Goal: Task Accomplishment & Management: Use online tool/utility

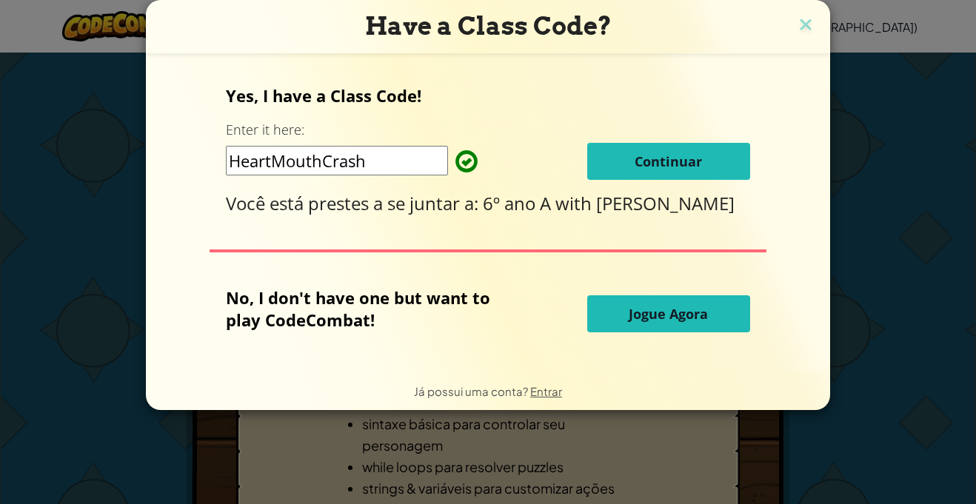
click at [749, 167] on div "Yes, I have a Class Code! Enter it here: HeartMouthCrash Continuar Você está pr…" at bounding box center [488, 213] width 655 height 290
click at [693, 165] on span "Continuar" at bounding box center [668, 162] width 67 height 18
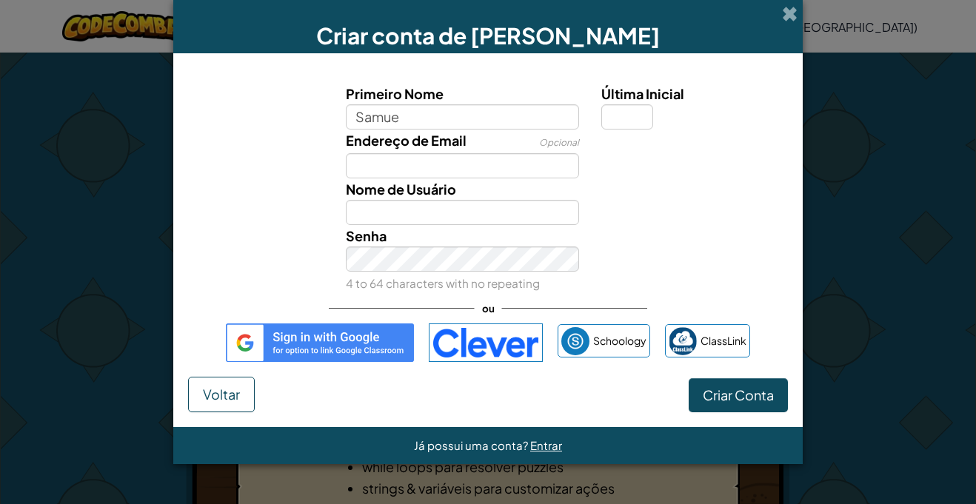
type input "[PERSON_NAME]"
click at [533, 163] on input "Endereço de Email" at bounding box center [463, 165] width 234 height 25
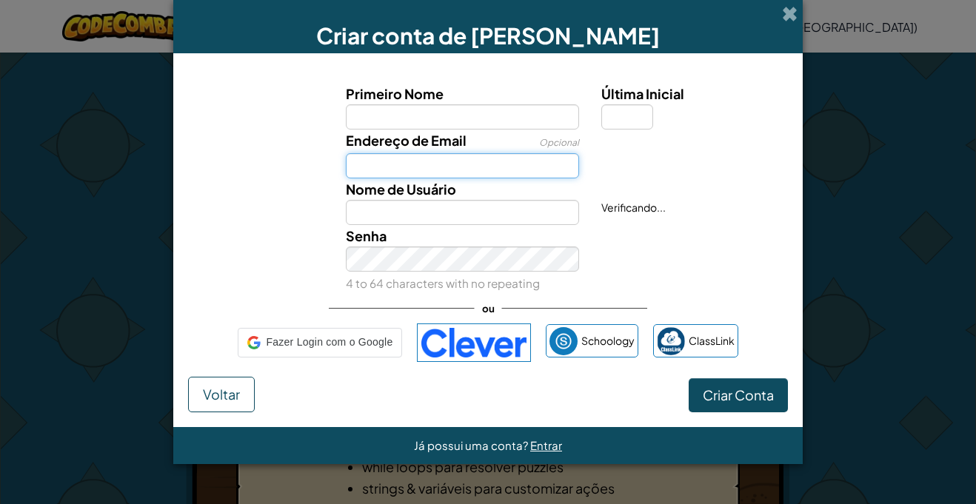
click at [533, 163] on input "Endereço de Email" at bounding box center [463, 165] width 234 height 25
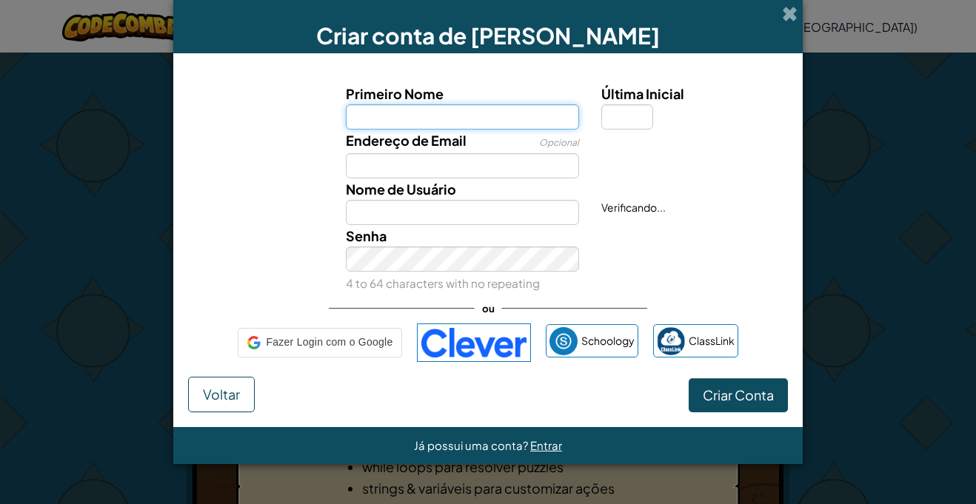
click at [482, 119] on input "Primeiro Nome" at bounding box center [463, 116] width 234 height 25
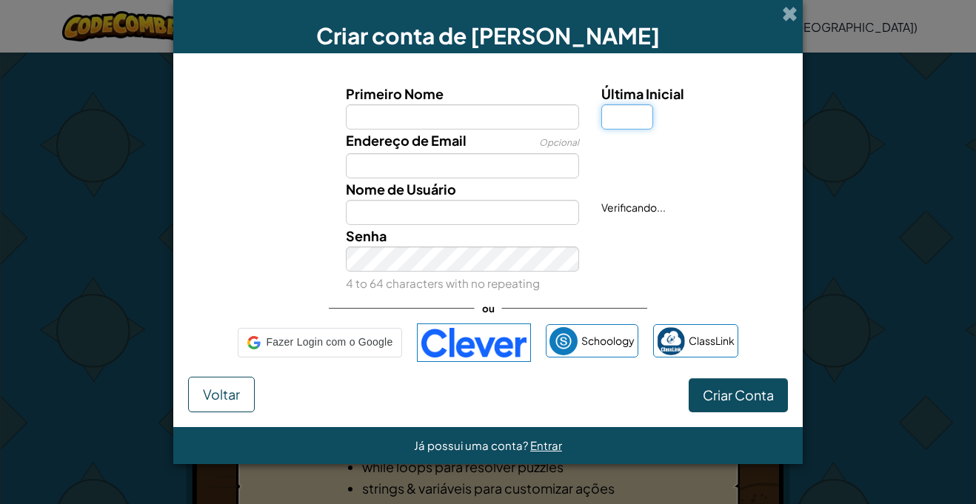
click at [638, 109] on input "Última Inicial" at bounding box center [627, 116] width 52 height 25
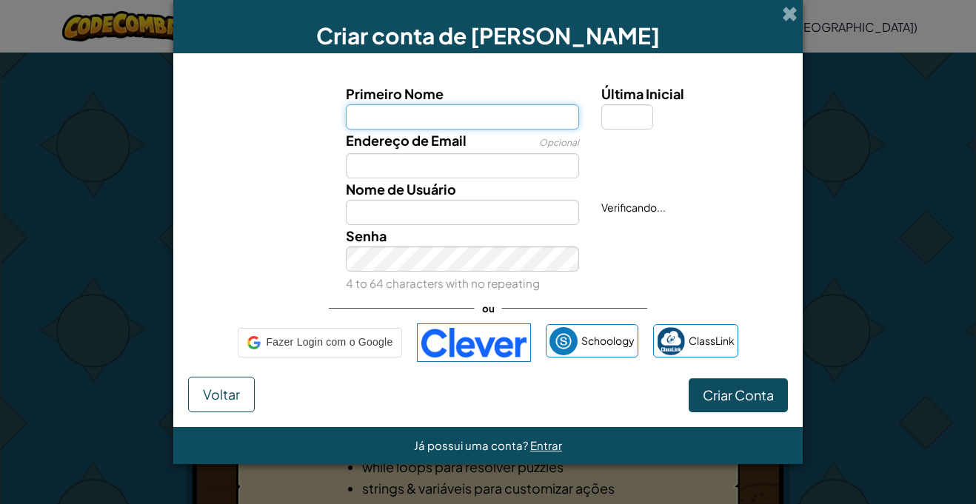
click at [467, 112] on input "Primeiro Nome" at bounding box center [463, 116] width 234 height 25
type input "[PERSON_NAME]"
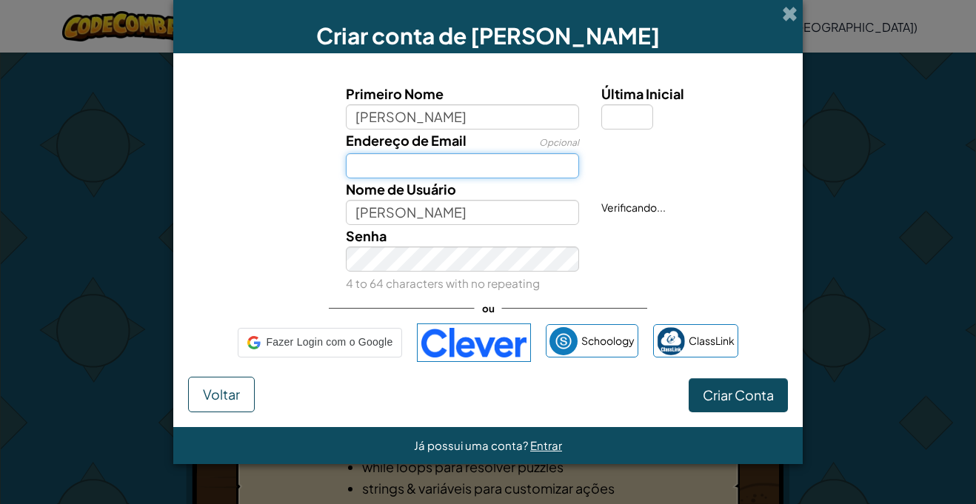
click at [440, 165] on input "Endereço de Email" at bounding box center [463, 165] width 234 height 25
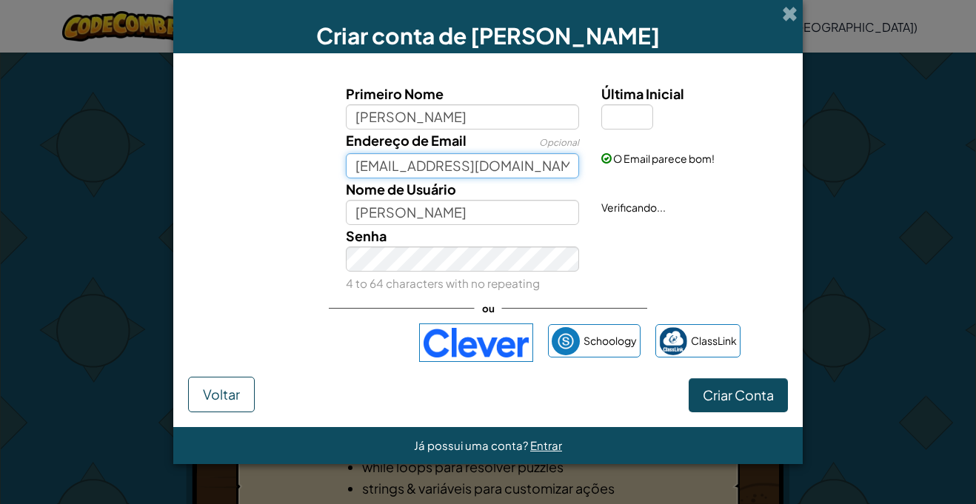
click at [541, 164] on input "[EMAIL_ADDRESS][DOMAIN_NAME]" at bounding box center [463, 165] width 234 height 25
type input "[EMAIL_ADDRESS][DOMAIN_NAME]"
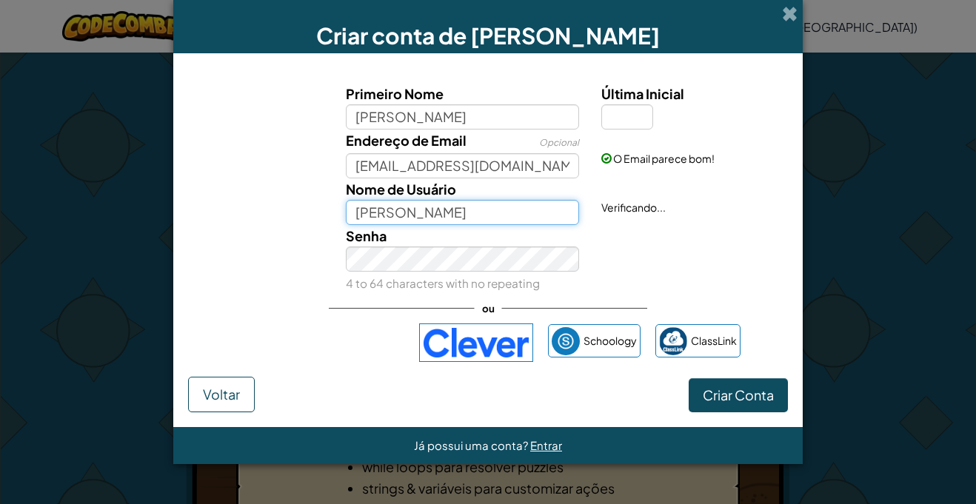
click at [435, 216] on input "[PERSON_NAME]" at bounding box center [463, 212] width 234 height 25
type input "Samuk7"
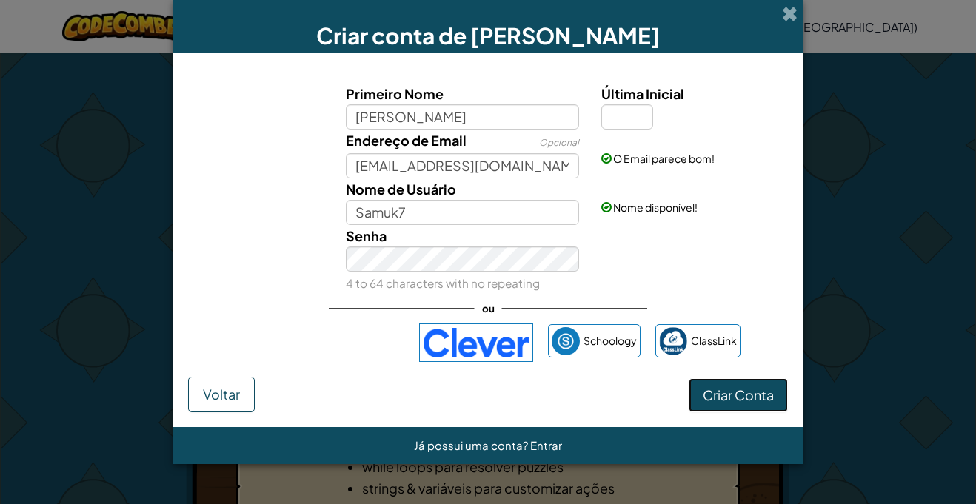
click at [763, 405] on button "Criar Conta" at bounding box center [738, 395] width 99 height 34
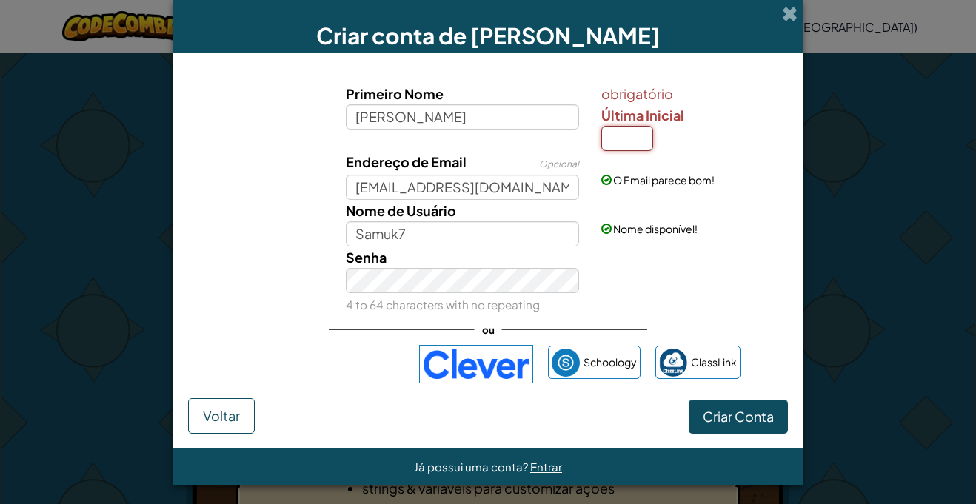
click at [630, 137] on input "Última Inicial" at bounding box center [627, 138] width 52 height 25
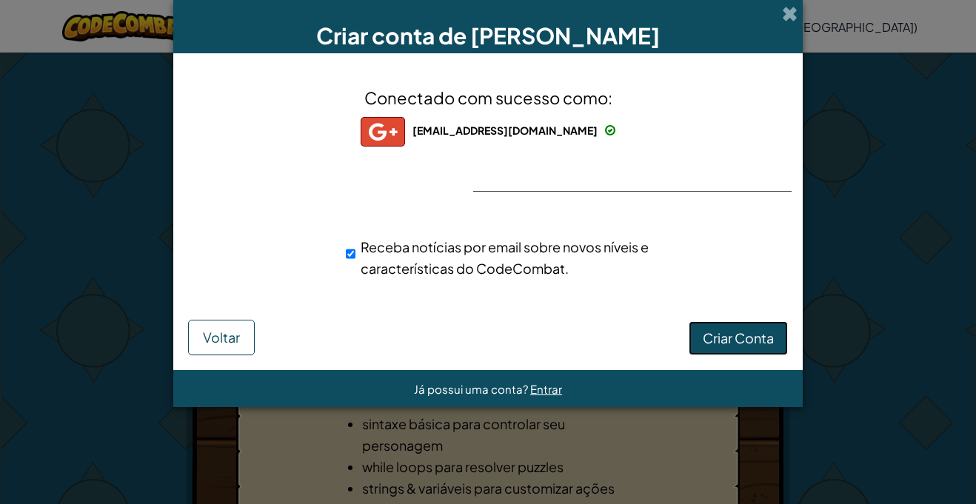
click at [722, 344] on span "Criar Conta" at bounding box center [738, 338] width 71 height 17
click at [758, 346] on button "Criar Conta" at bounding box center [738, 338] width 99 height 34
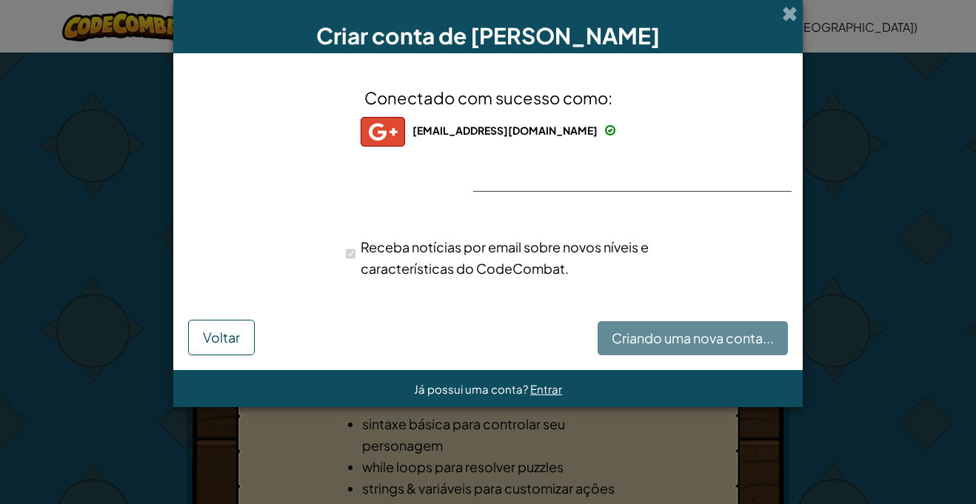
click at [758, 346] on div "Criando uma nova conta... Voltar" at bounding box center [488, 335] width 600 height 39
click at [679, 283] on div "Receba notícias por email sobre novos níveis e características do CodeCombat." at bounding box center [514, 258] width 358 height 58
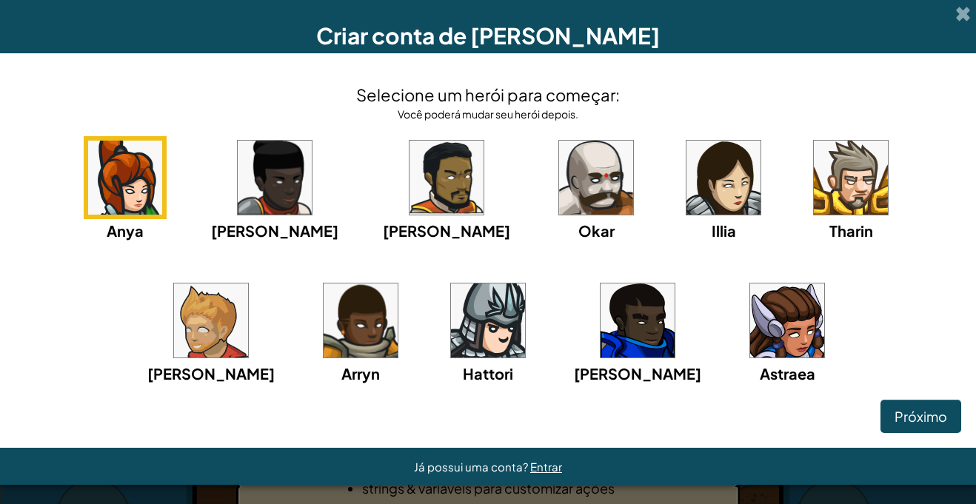
click at [814, 176] on img at bounding box center [851, 178] width 74 height 74
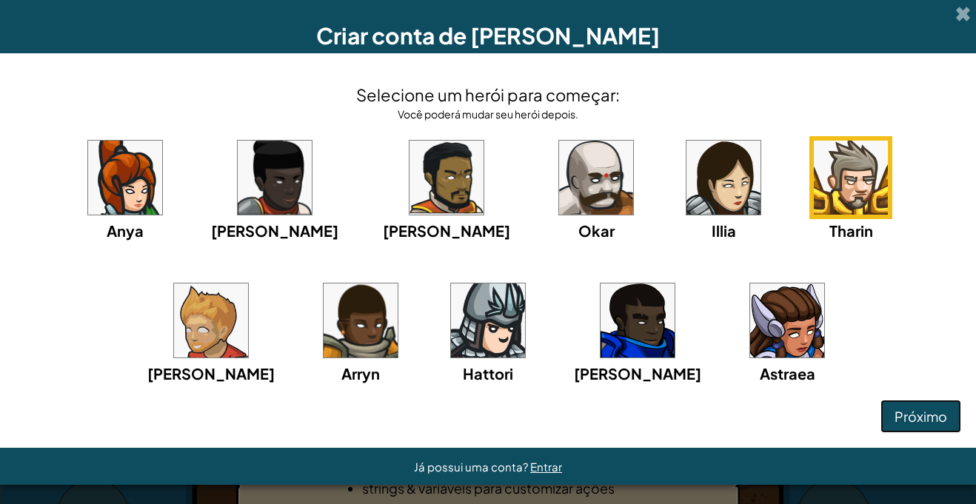
click at [922, 412] on span "Próximo" at bounding box center [921, 416] width 53 height 17
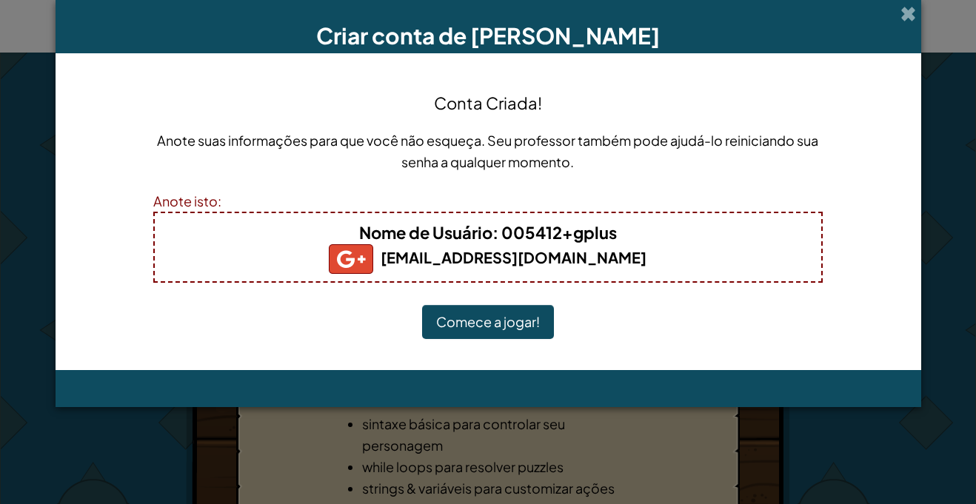
click at [468, 325] on button "Comece a jogar!" at bounding box center [488, 322] width 132 height 34
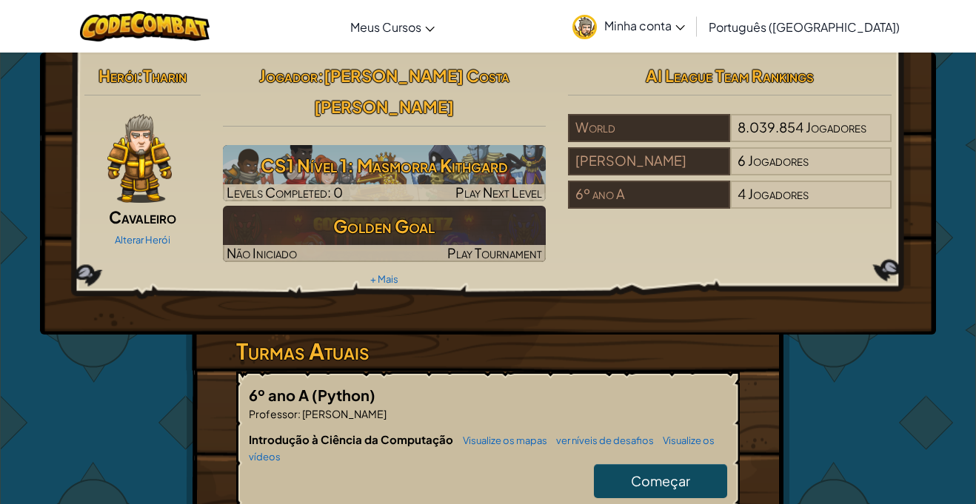
scroll to position [2, 0]
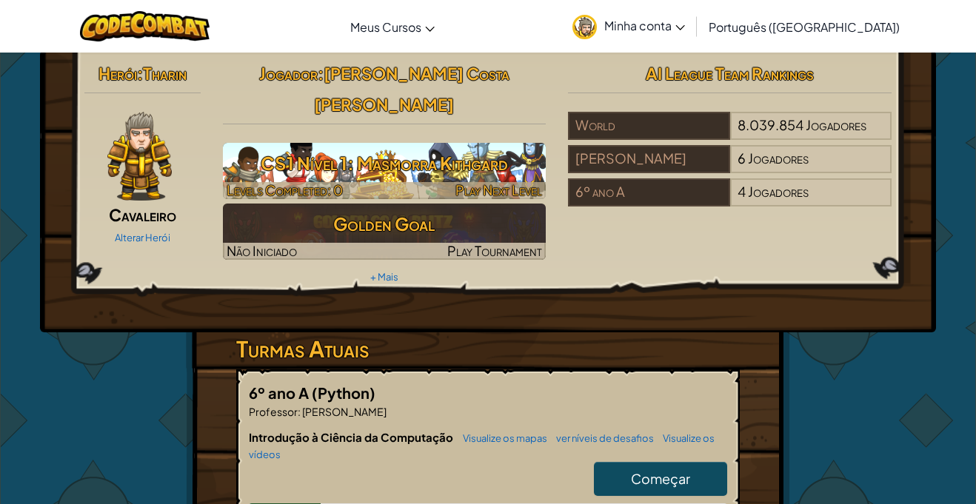
click at [318, 147] on h3 "CS1 Nível 1: Masmorra Kithgard" at bounding box center [385, 163] width 324 height 33
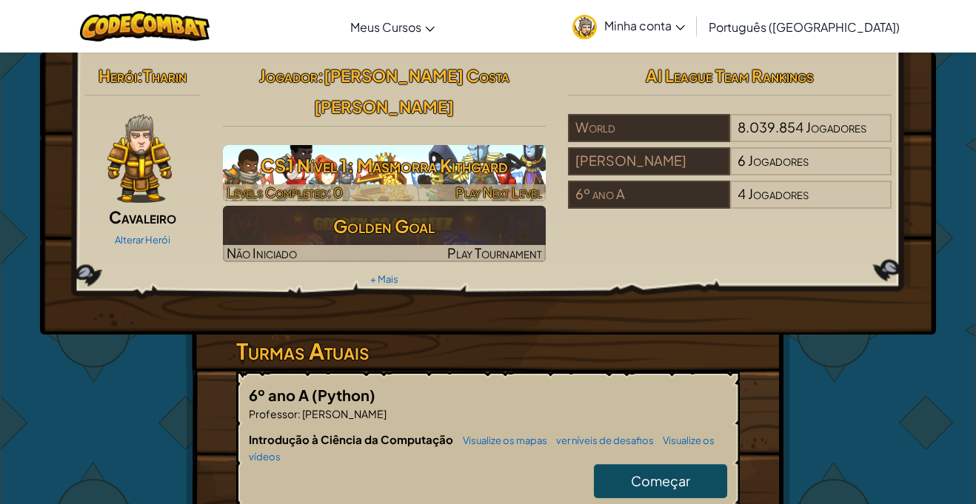
select select "pt-BR"
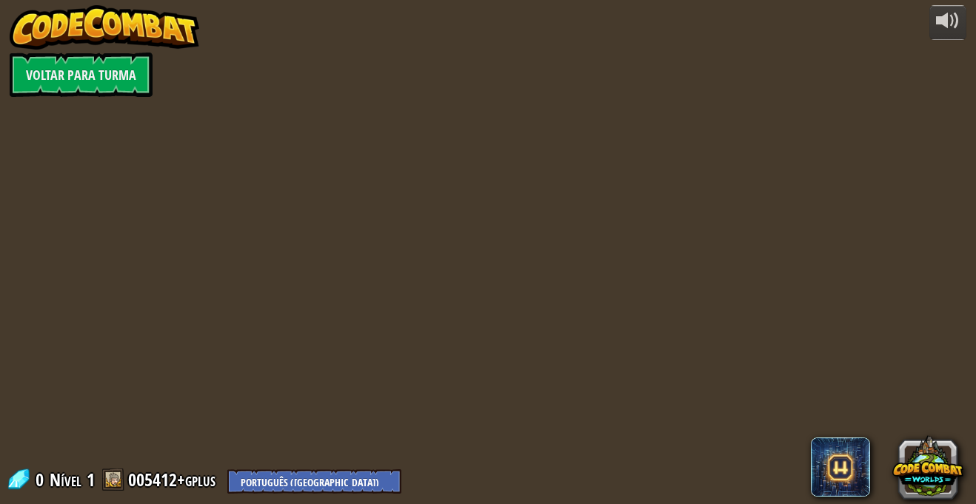
select select "pt-BR"
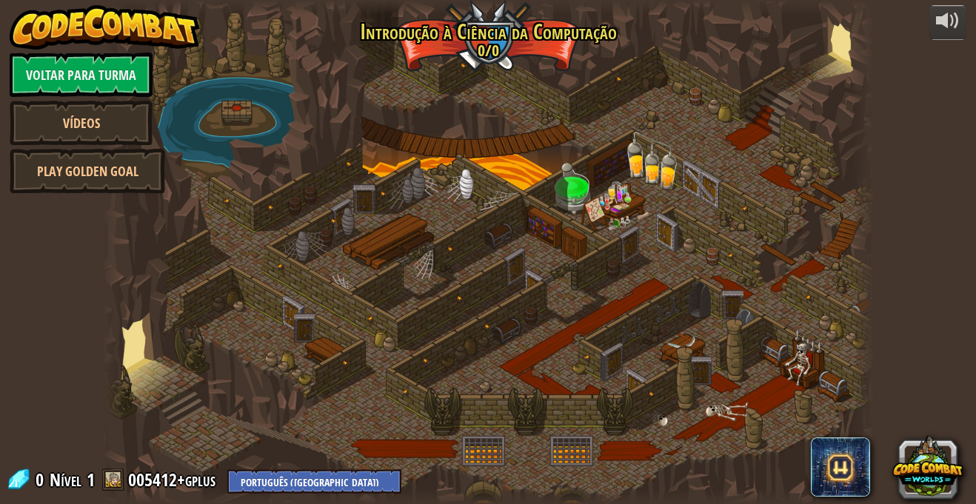
select select "pt-BR"
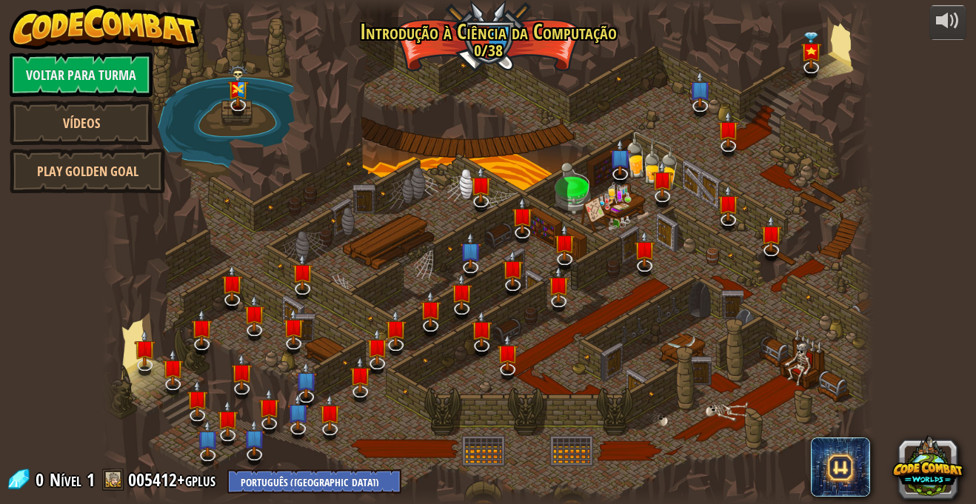
select select "pt-BR"
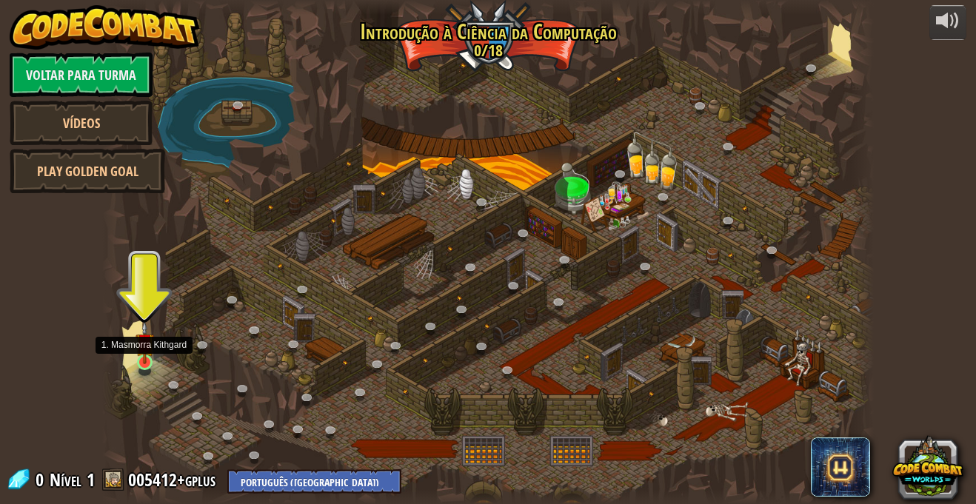
click at [139, 361] on img at bounding box center [145, 342] width 19 height 43
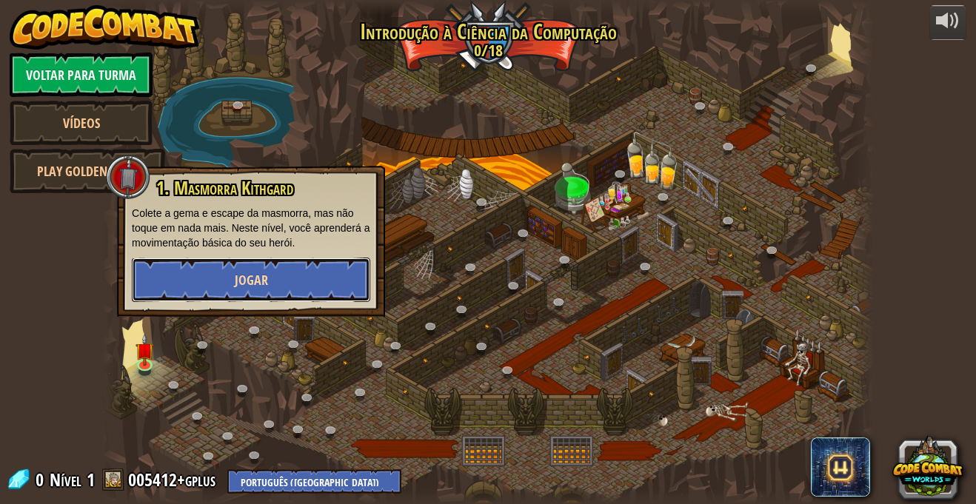
click at [256, 277] on span "Jogar" at bounding box center [251, 280] width 33 height 19
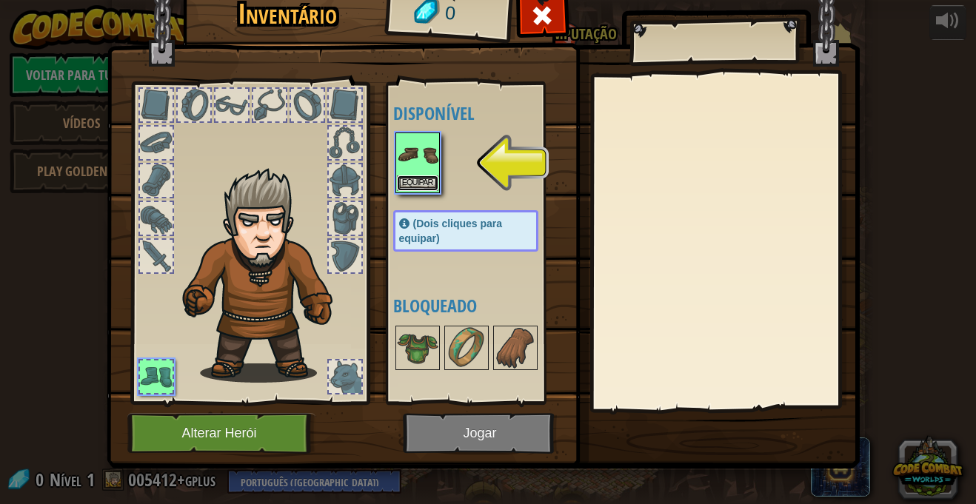
click at [409, 180] on button "Equipar" at bounding box center [417, 184] width 41 height 16
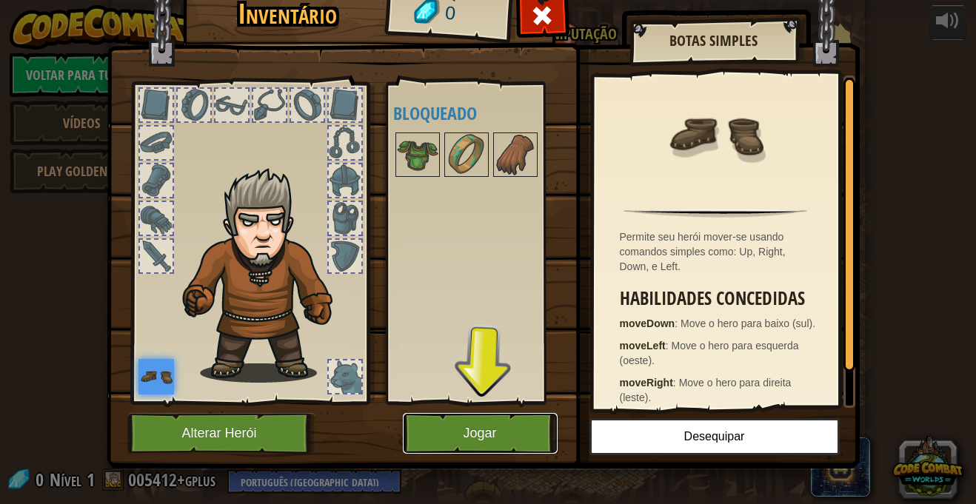
click at [467, 419] on button "Jogar" at bounding box center [480, 433] width 155 height 41
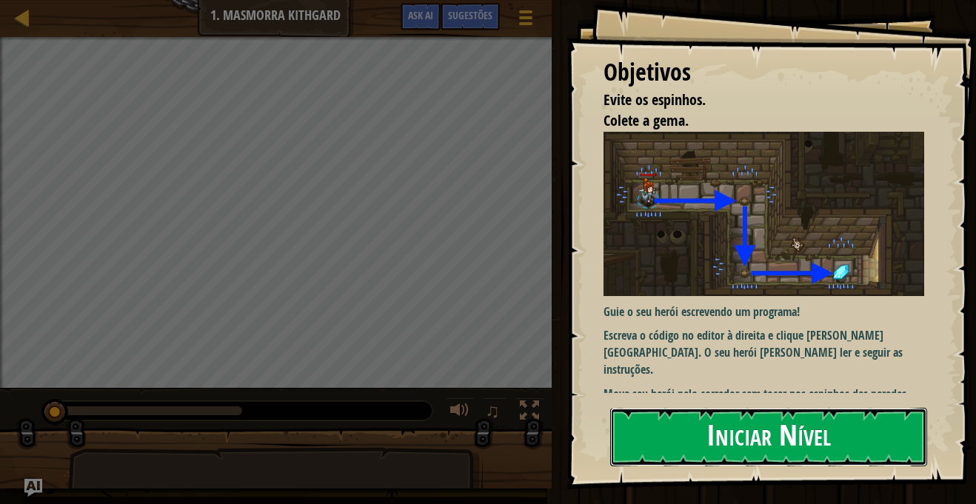
click at [664, 416] on button "Iniciar Nível" at bounding box center [768, 437] width 317 height 59
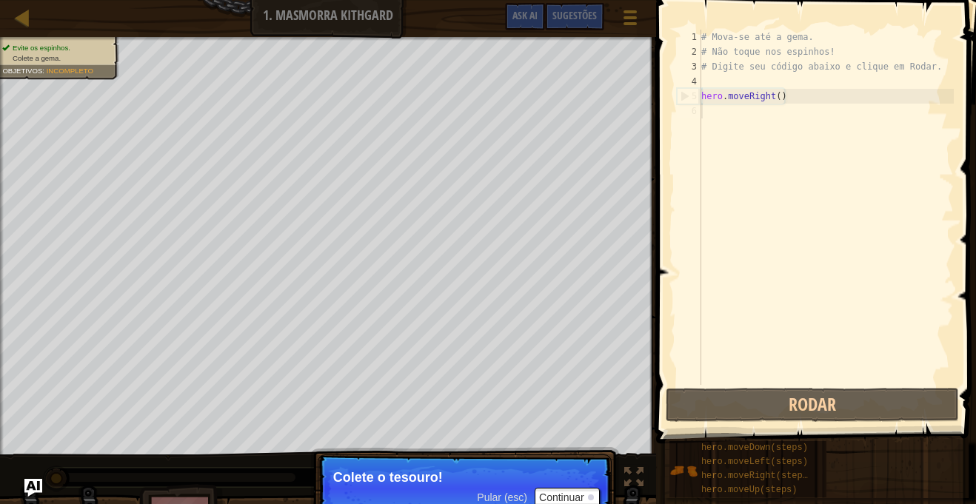
click at [477, 492] on span "Pular (esc)" at bounding box center [502, 498] width 50 height 12
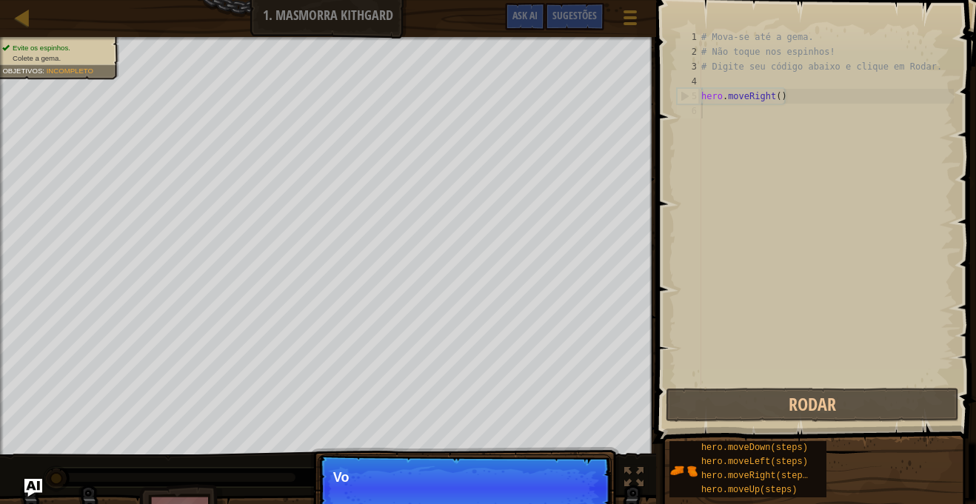
scroll to position [7, 0]
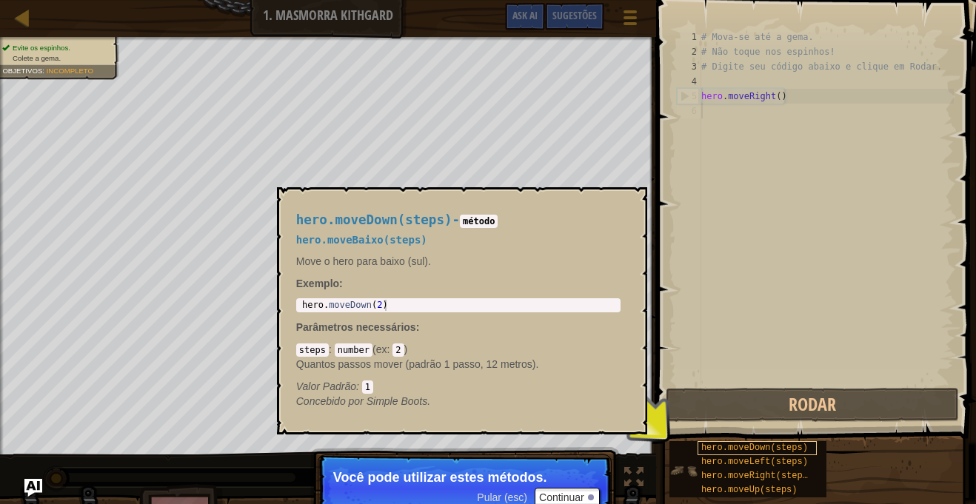
click at [724, 448] on span "hero.moveDown(steps)" at bounding box center [754, 448] width 107 height 10
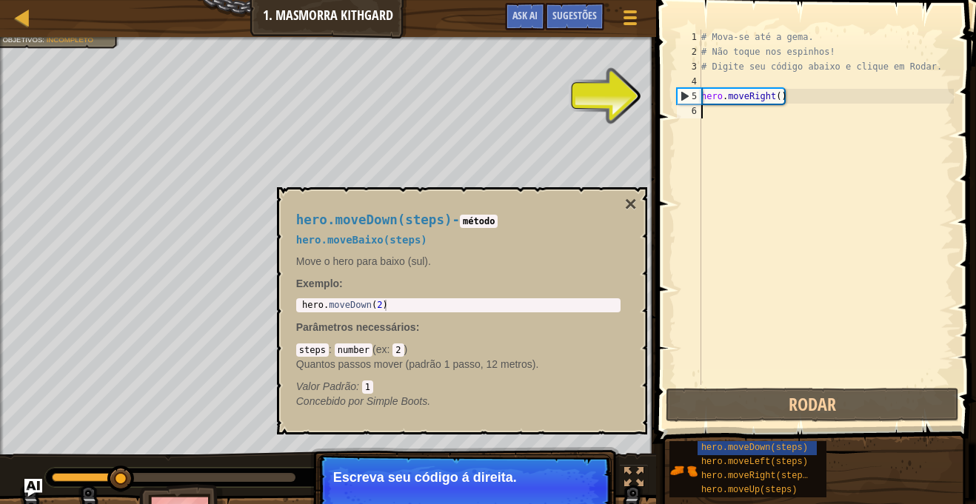
click at [484, 262] on p "Move o hero para baixo (sul)." at bounding box center [458, 261] width 324 height 15
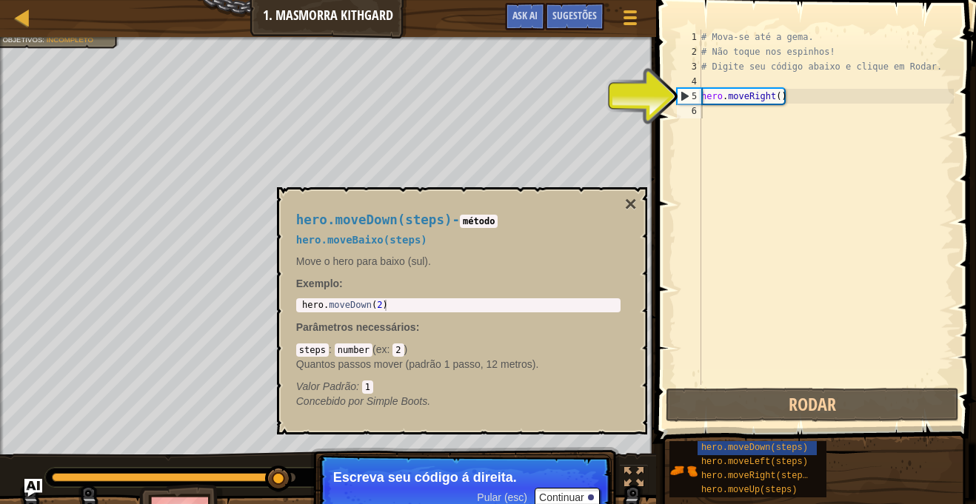
click at [719, 107] on div "# Mova-se até a gema. # Não toque nos espinhos! # Digite seu código abaixo e cl…" at bounding box center [826, 222] width 256 height 385
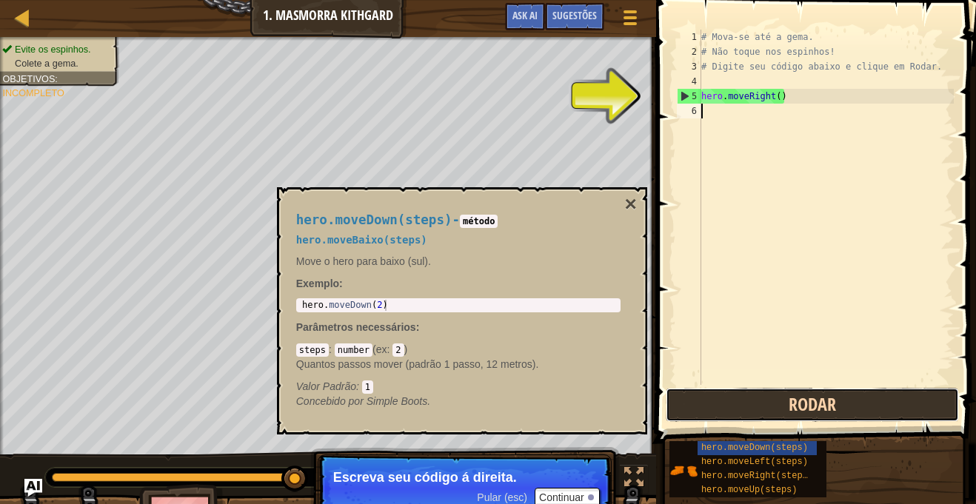
click at [768, 409] on button "Rodar" at bounding box center [812, 405] width 293 height 34
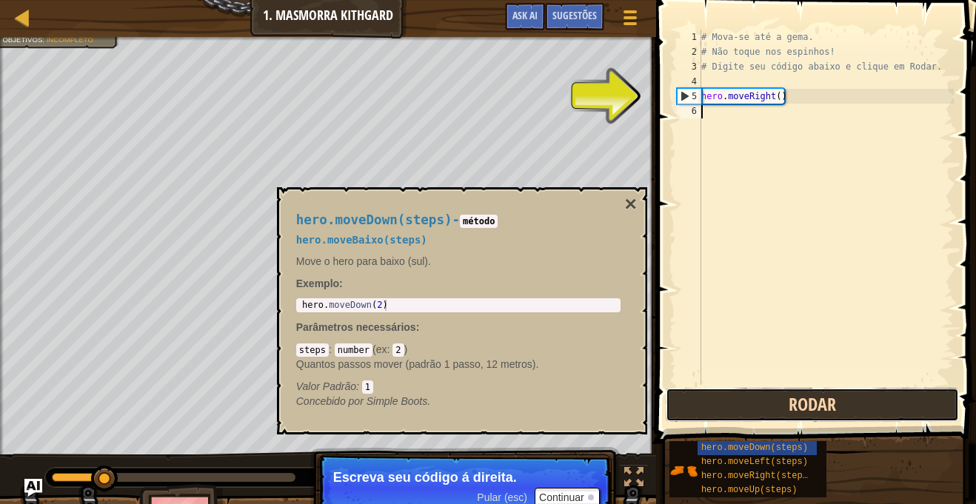
click at [768, 409] on button "Rodar" at bounding box center [812, 405] width 293 height 34
click at [768, 409] on button "Rodando" at bounding box center [812, 405] width 293 height 34
click at [768, 409] on button "Rodar" at bounding box center [812, 405] width 293 height 34
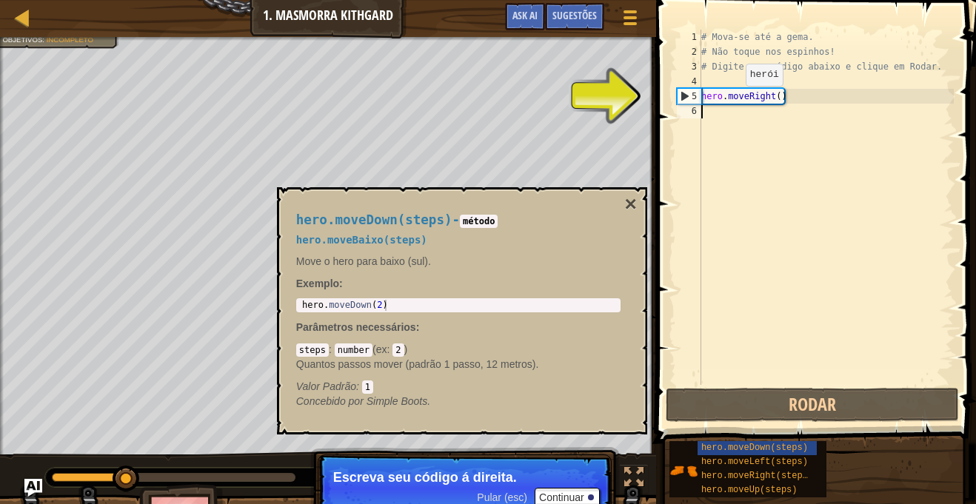
click at [733, 101] on div "# Mova-se até a gema. # Não toque nos espinhos! # Digite seu código abaixo e cl…" at bounding box center [826, 222] width 256 height 385
click at [682, 96] on div "5" at bounding box center [690, 96] width 24 height 15
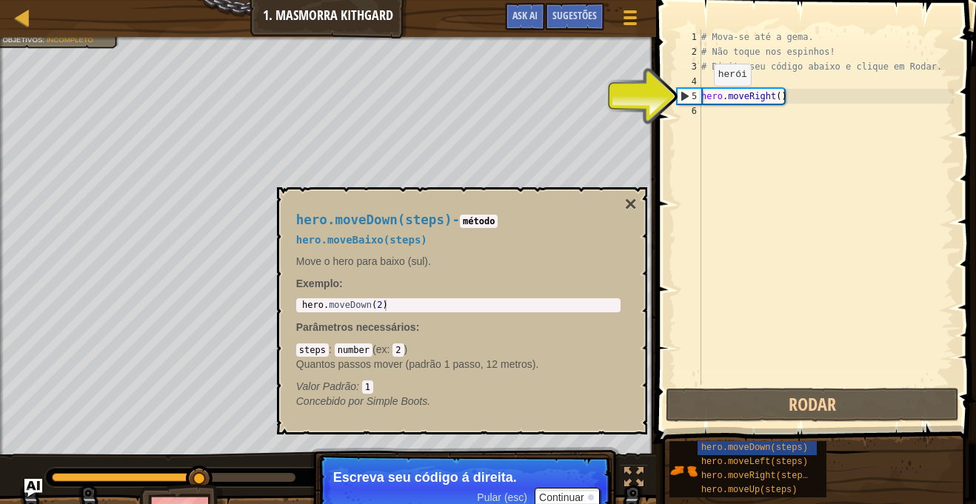
click at [682, 96] on div "5" at bounding box center [690, 96] width 24 height 15
type textarea "hero.moveRight()"
click at [682, 96] on div "5" at bounding box center [690, 96] width 24 height 15
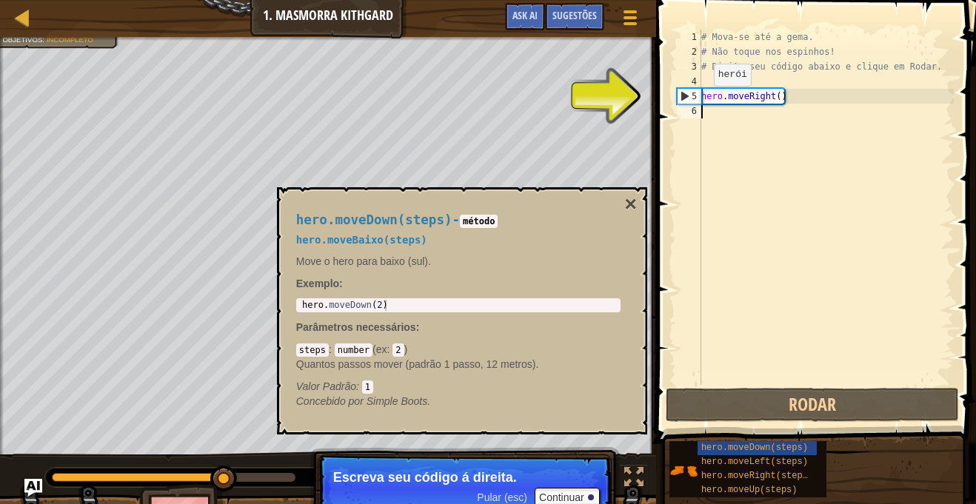
click at [682, 96] on div "5" at bounding box center [690, 96] width 24 height 15
type textarea "hero.moveRight()"
click at [498, 220] on code "método" at bounding box center [479, 221] width 38 height 13
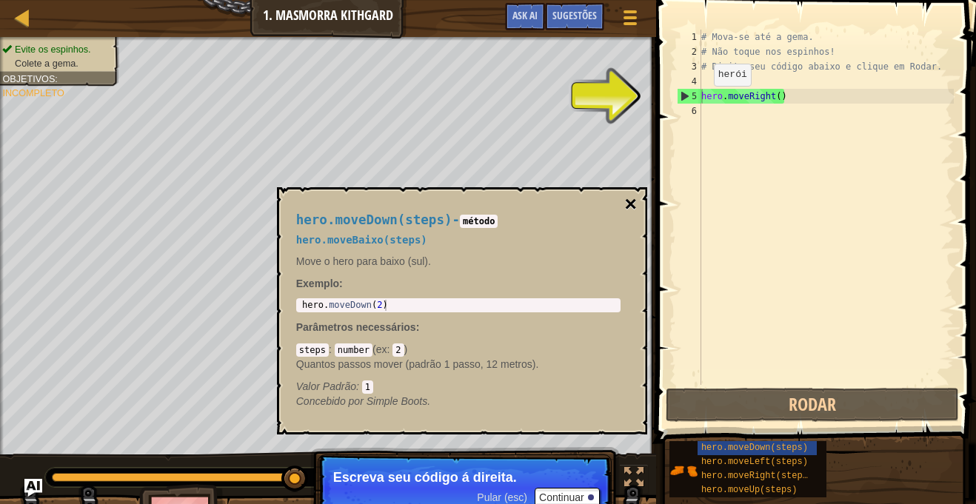
click at [636, 199] on button "×" at bounding box center [630, 204] width 12 height 21
